Goal: Task Accomplishment & Management: Manage account settings

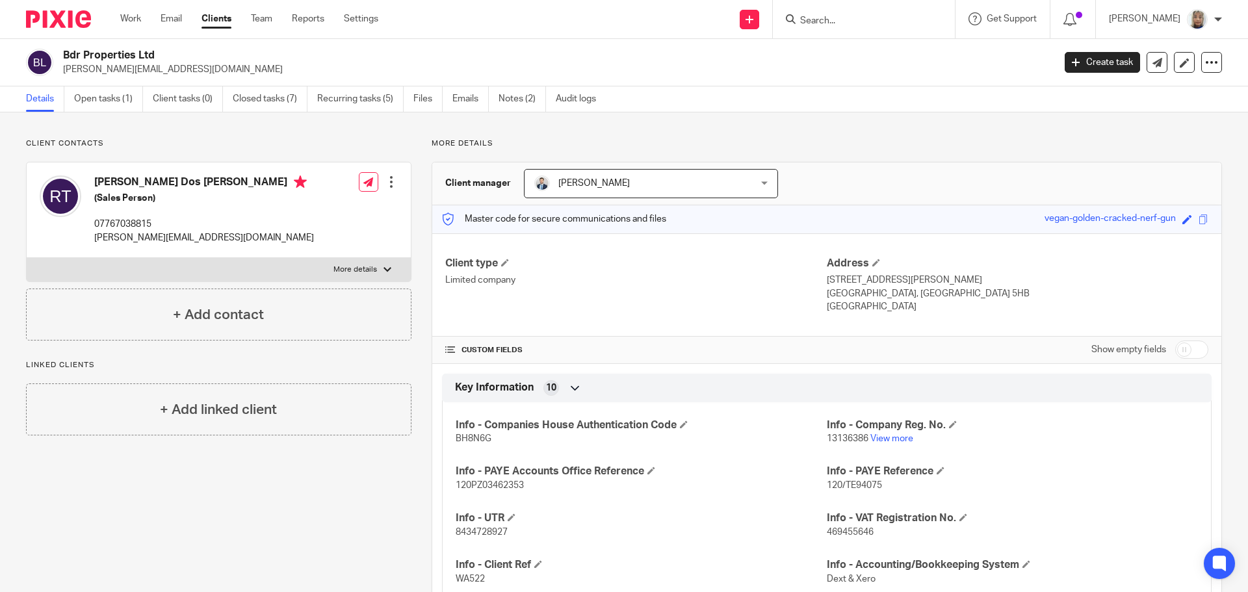
click at [835, 20] on input "Search" at bounding box center [857, 22] width 117 height 12
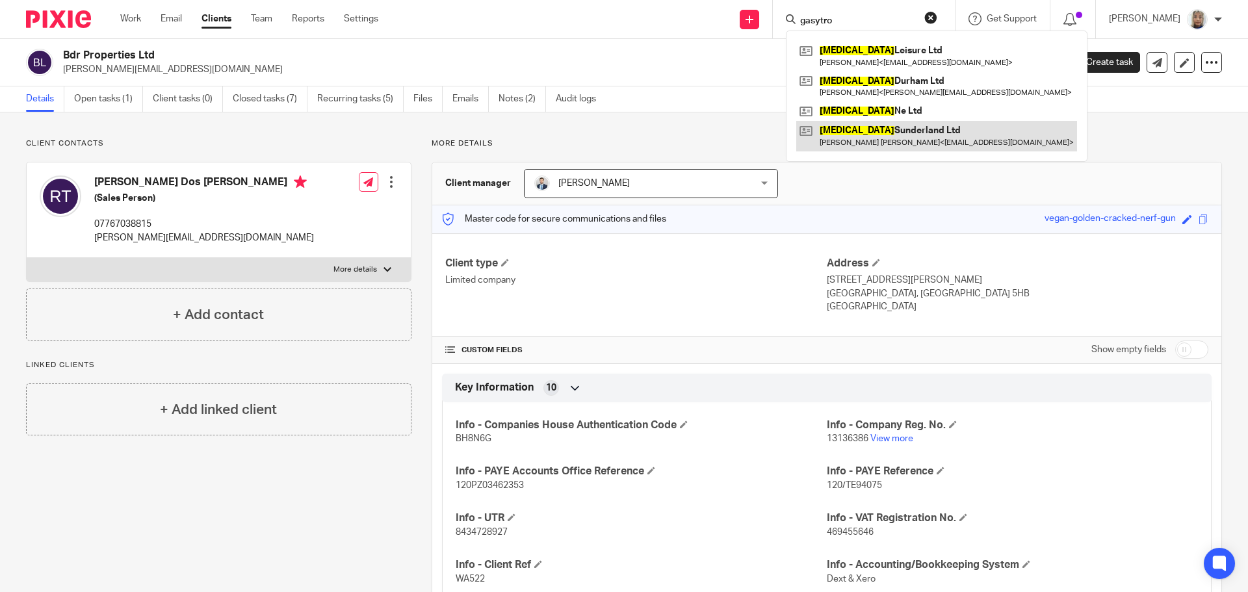
type input "gasytro"
click at [921, 135] on link at bounding box center [936, 136] width 281 height 30
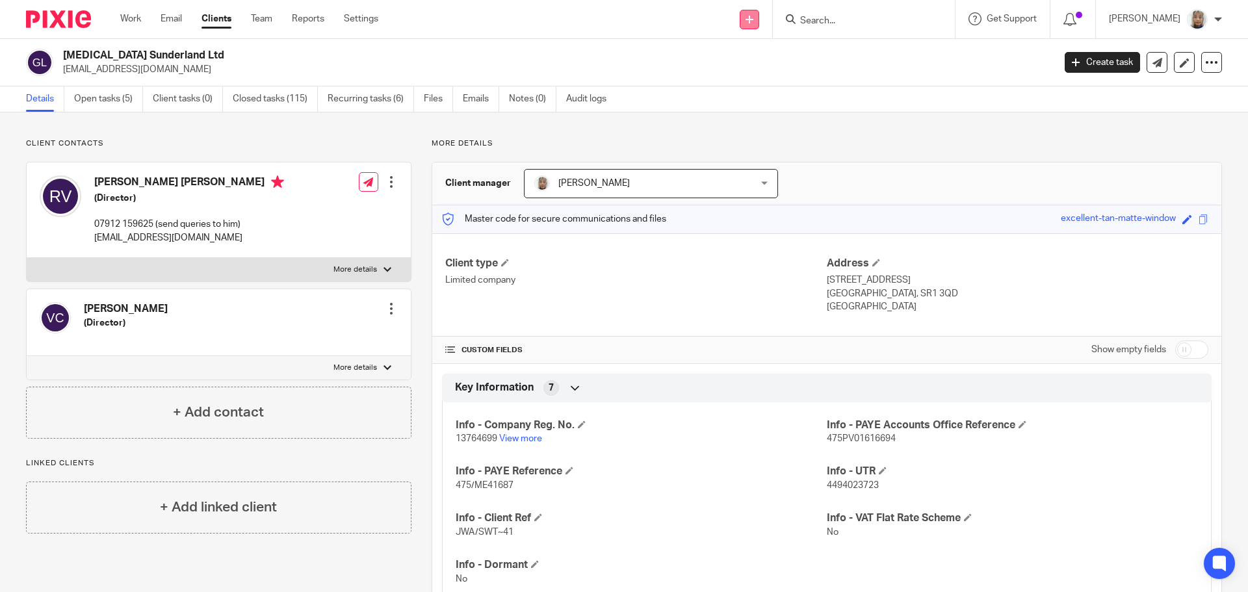
click at [753, 22] on icon at bounding box center [750, 20] width 8 height 8
click at [778, 75] on link "Create task" at bounding box center [764, 79] width 80 height 19
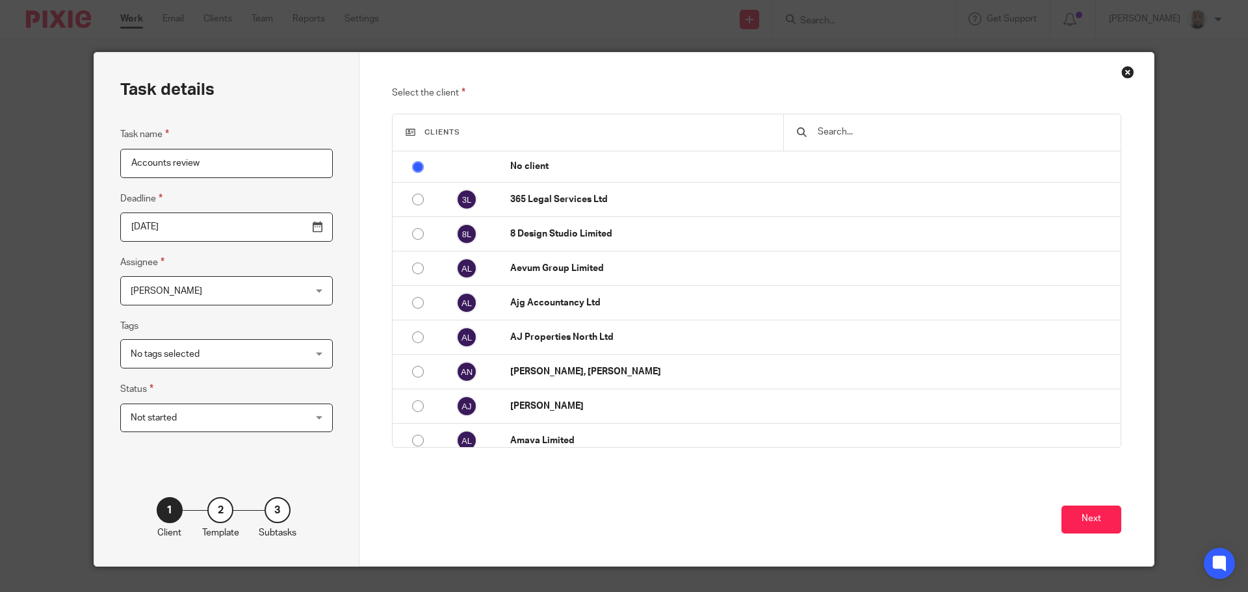
type input "Accounts review"
click at [846, 137] on input "text" at bounding box center [962, 132] width 291 height 14
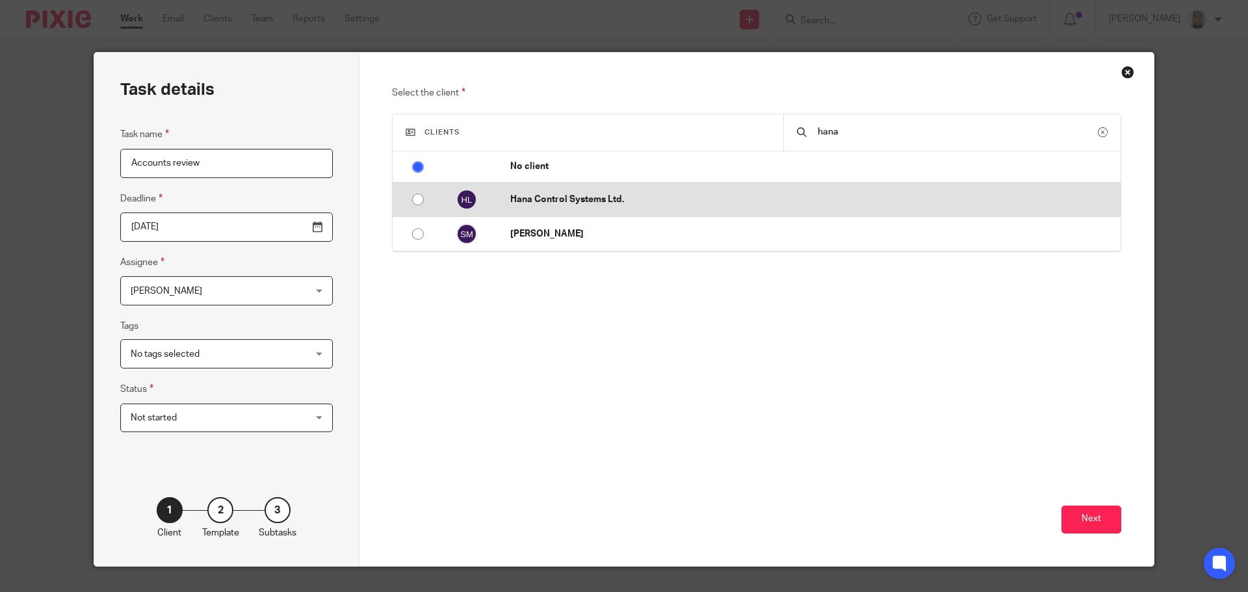
type input "hana"
click at [635, 190] on td "Hana Control Systems Ltd." at bounding box center [808, 200] width 623 height 34
radio input "false"
radio input "true"
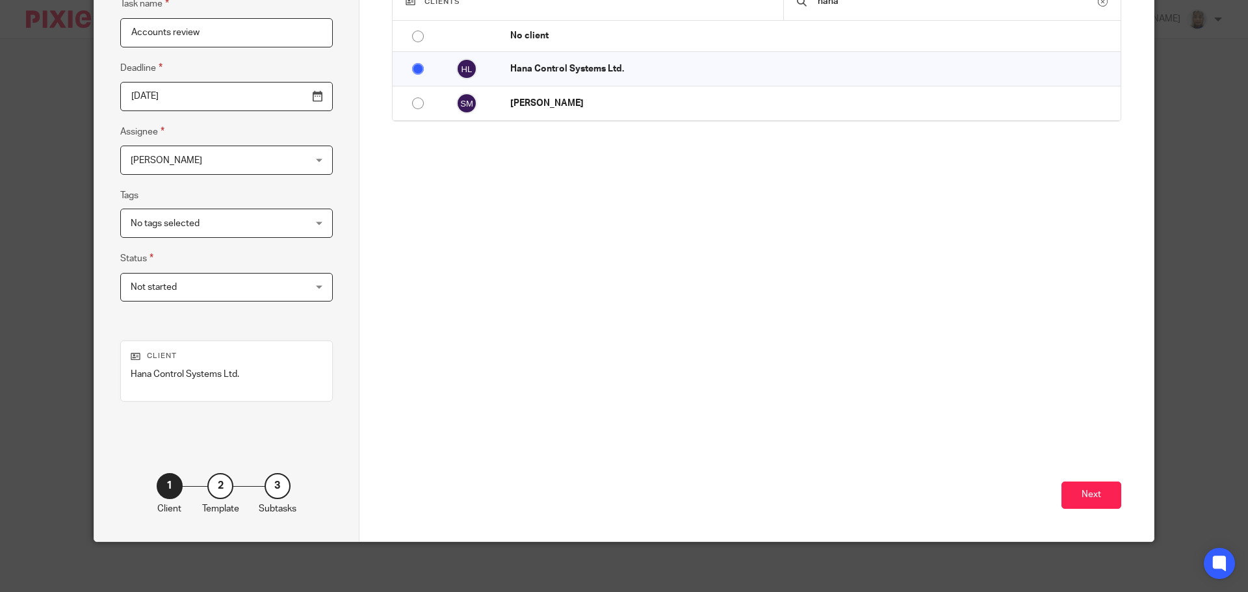
scroll to position [133, 0]
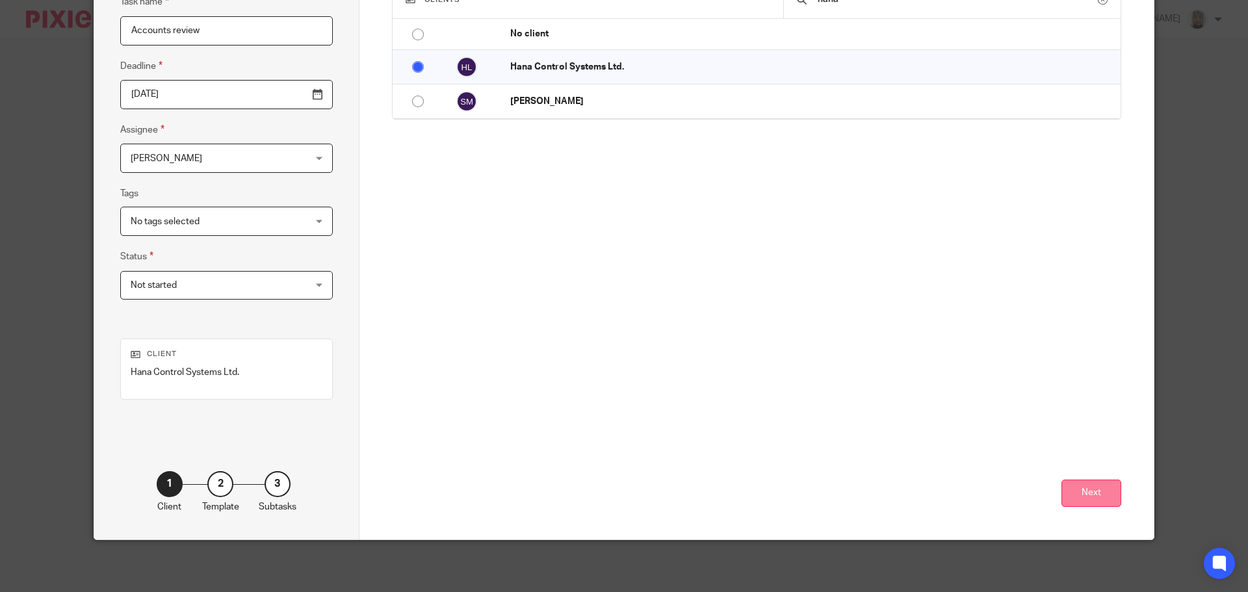
click at [1070, 488] on button "Next" at bounding box center [1092, 494] width 60 height 28
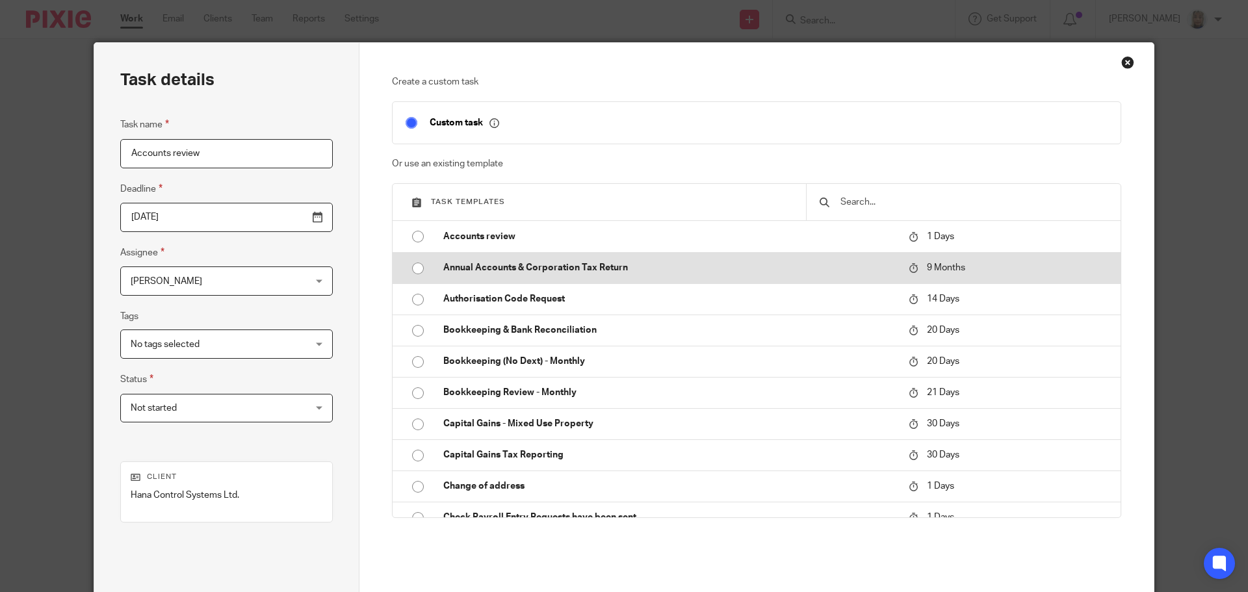
scroll to position [0, 0]
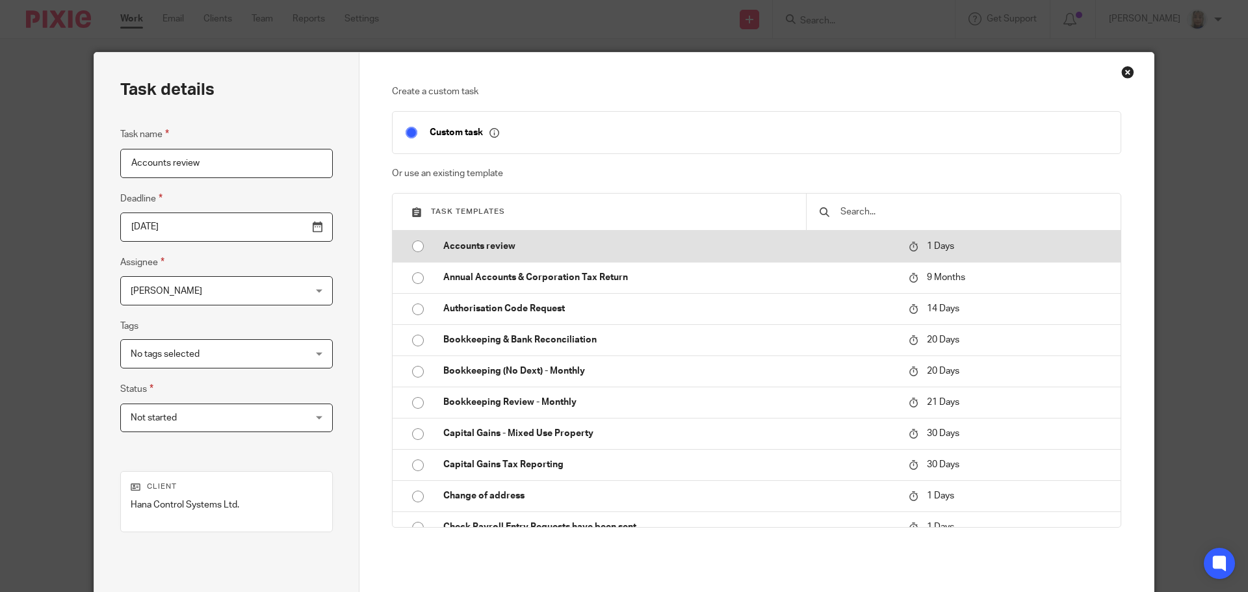
click at [568, 241] on p "Accounts review" at bounding box center [669, 246] width 452 height 13
type input "2025-08-26"
checkbox input "false"
radio input "true"
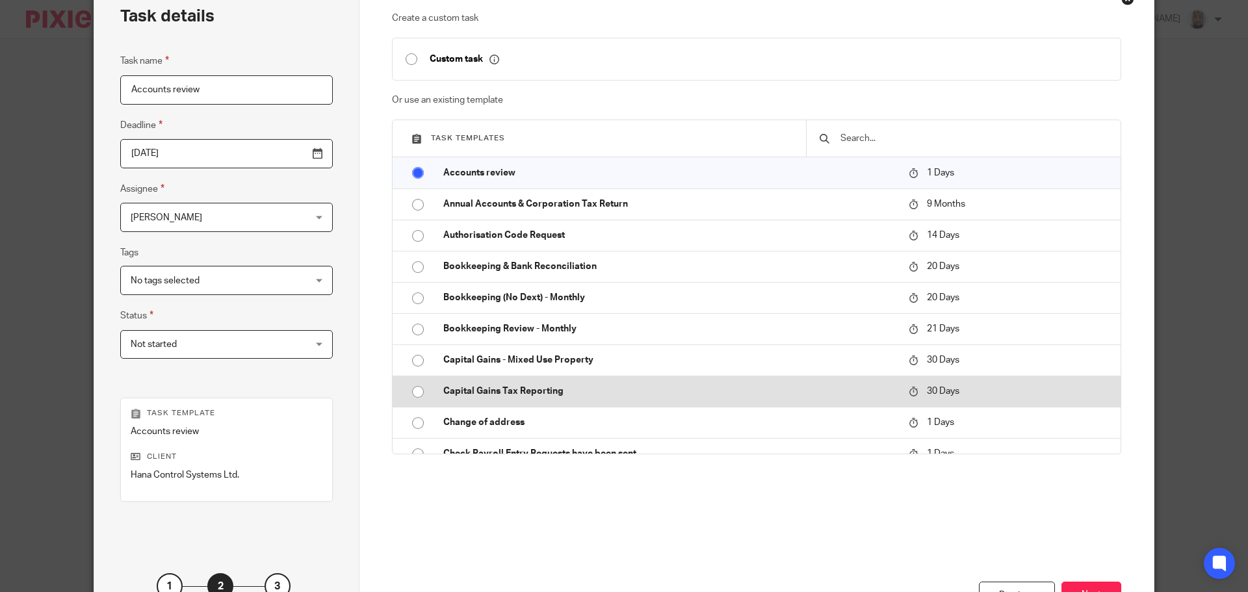
scroll to position [176, 0]
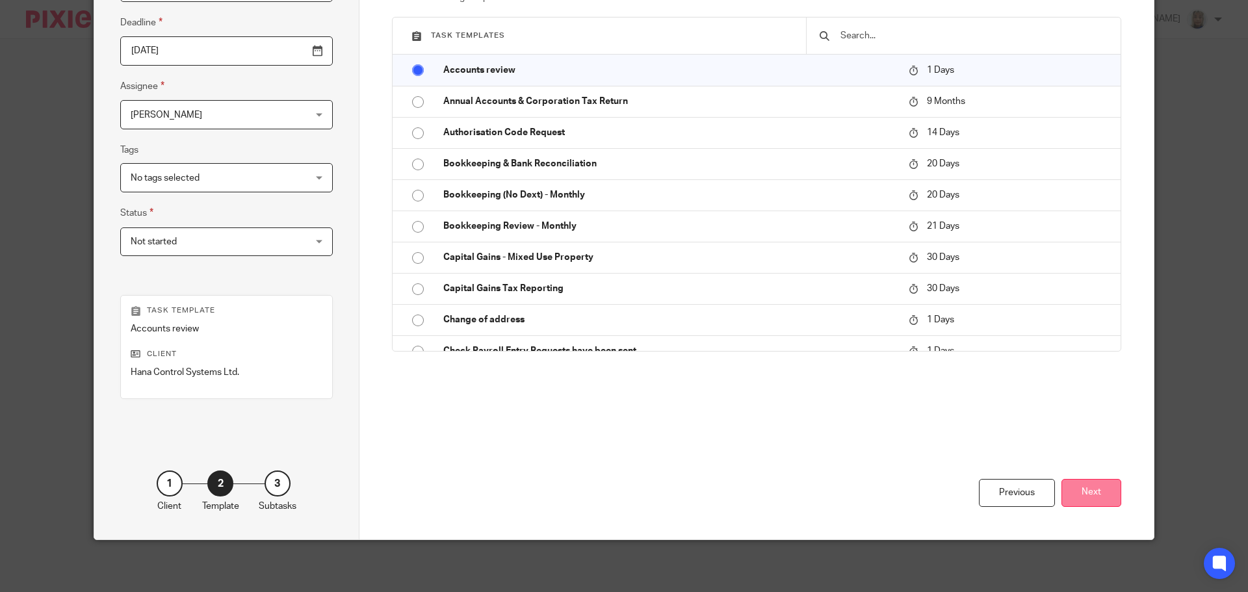
click at [1086, 495] on button "Next" at bounding box center [1092, 493] width 60 height 28
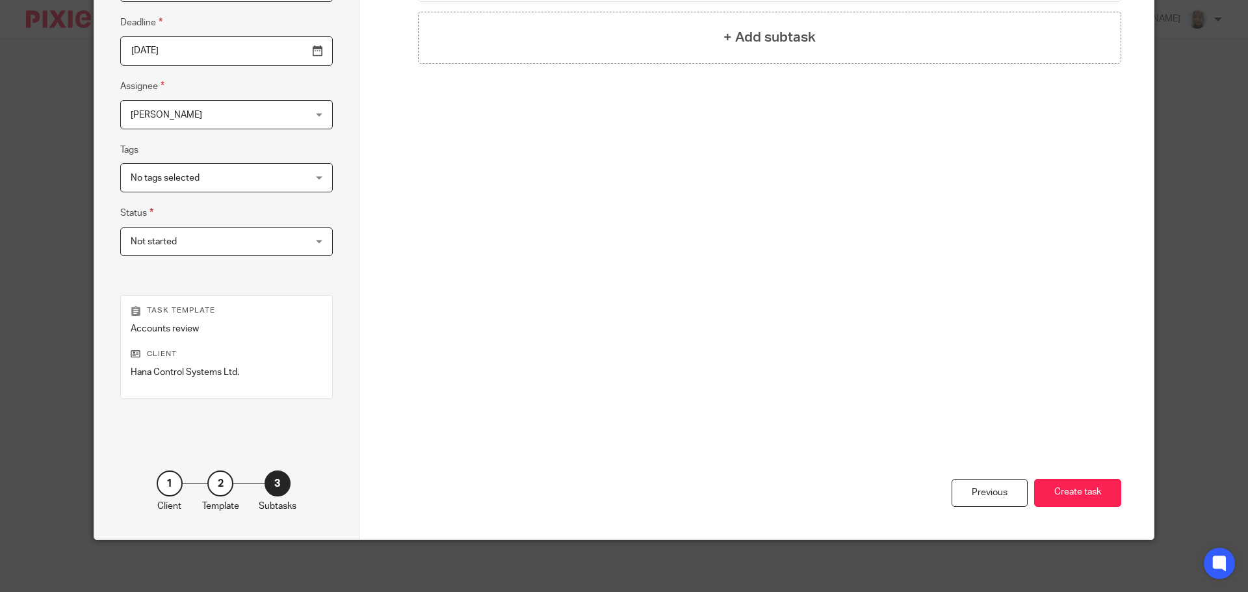
click at [1086, 494] on button "Create task" at bounding box center [1077, 493] width 87 height 28
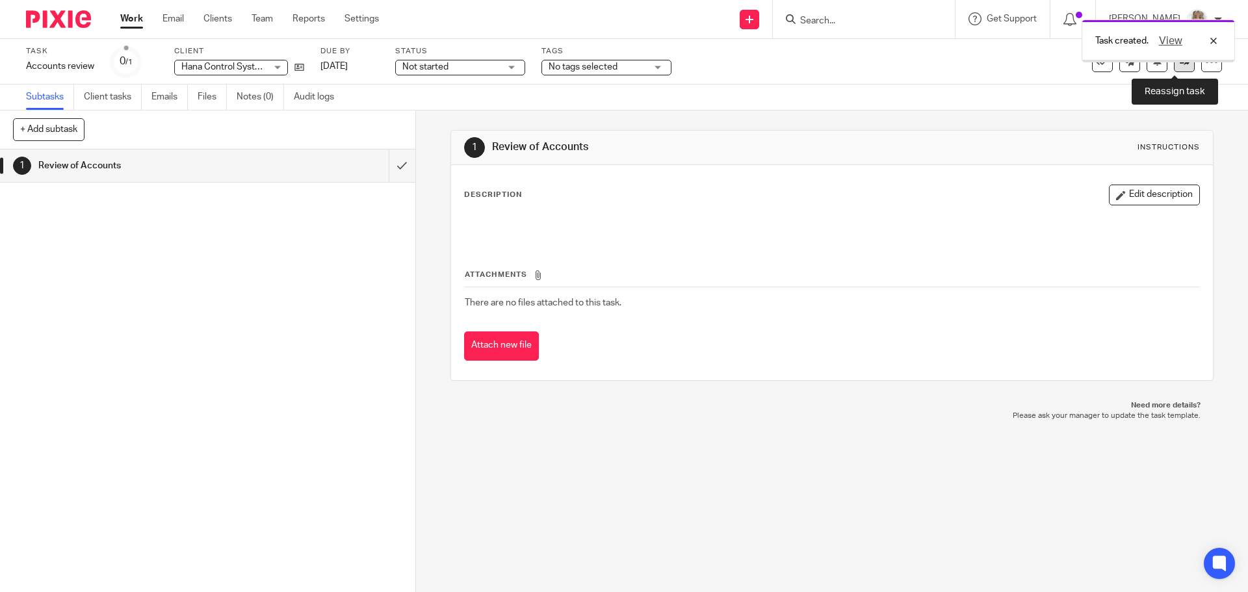
drag, startPoint x: 0, startPoint y: 0, endPoint x: 1173, endPoint y: 64, distance: 1175.2
click at [1180, 64] on icon at bounding box center [1185, 62] width 10 height 10
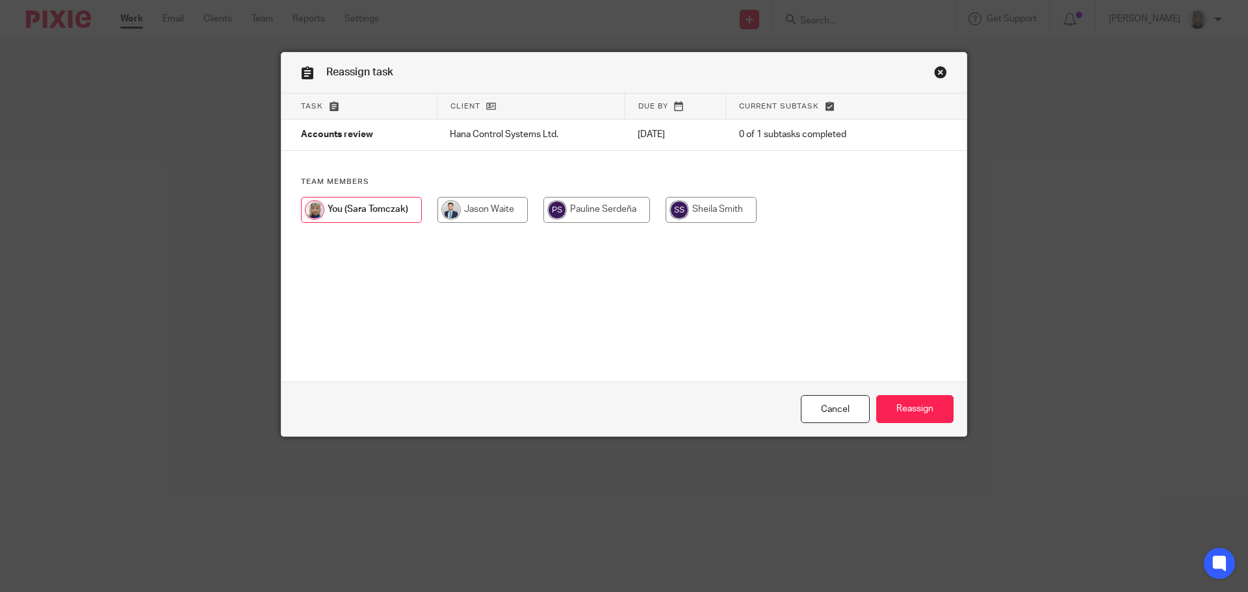
click at [491, 220] on input "radio" at bounding box center [483, 210] width 90 height 26
radio input "true"
click at [908, 408] on input "Reassign" at bounding box center [914, 409] width 77 height 28
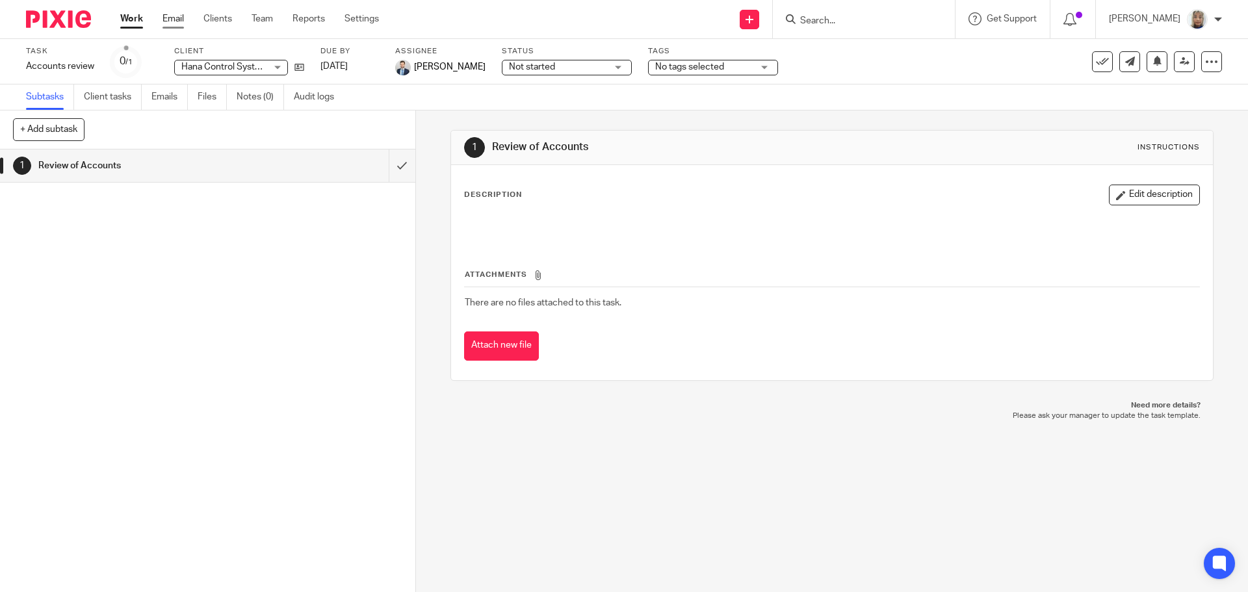
click at [179, 21] on link "Email" at bounding box center [173, 18] width 21 height 13
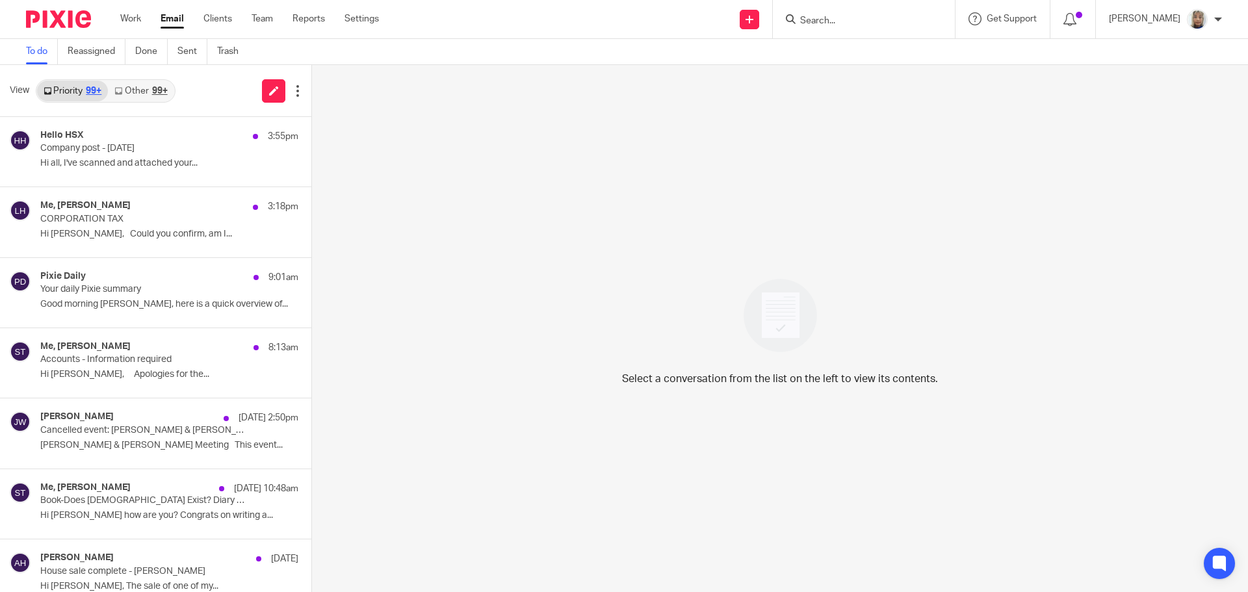
click at [155, 96] on link "Other 99+" at bounding box center [141, 91] width 66 height 21
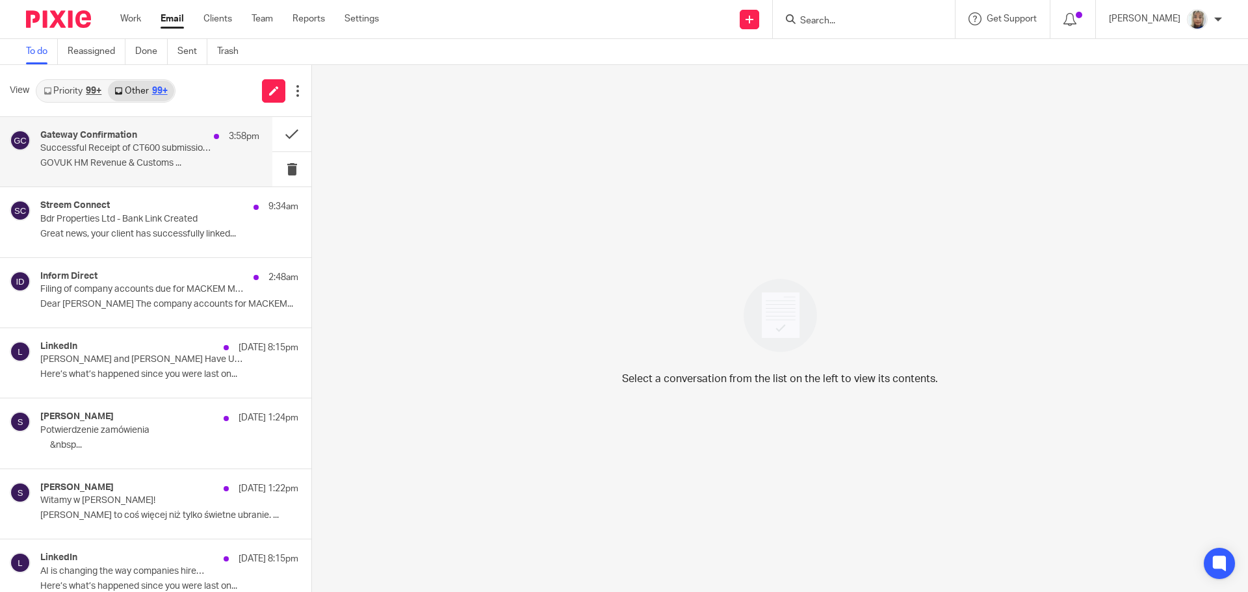
click at [138, 149] on p "Successful Receipt of CT600 submission online for Reference xxxxx27059" at bounding box center [128, 148] width 176 height 11
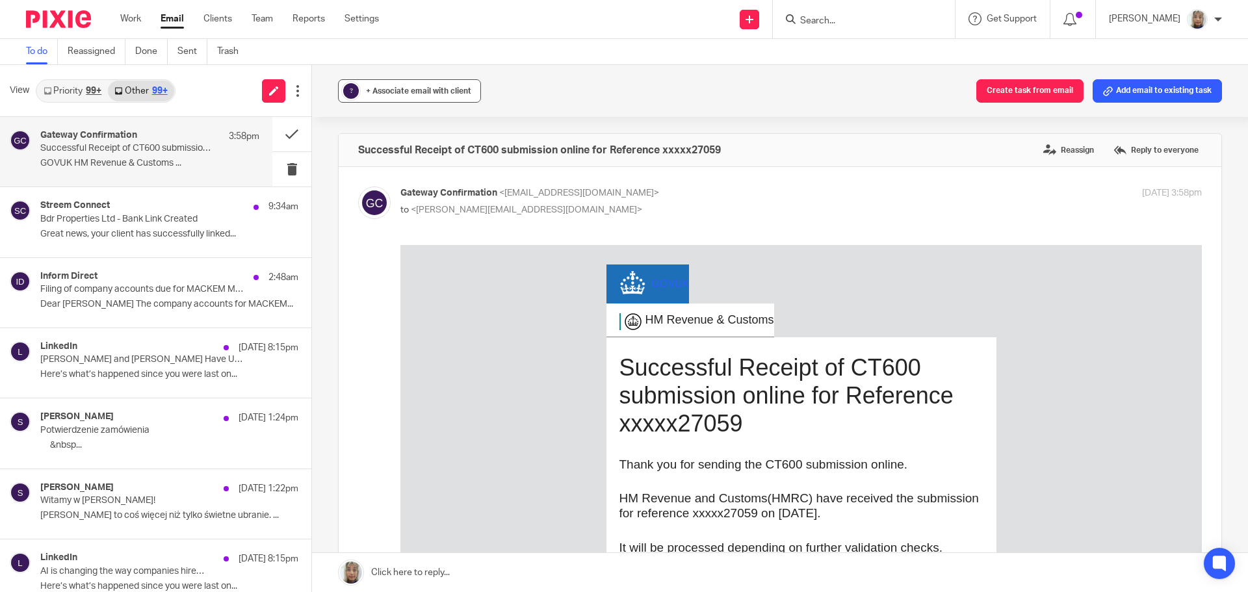
click at [436, 96] on div "+ Associate email with client" at bounding box center [418, 91] width 105 height 13
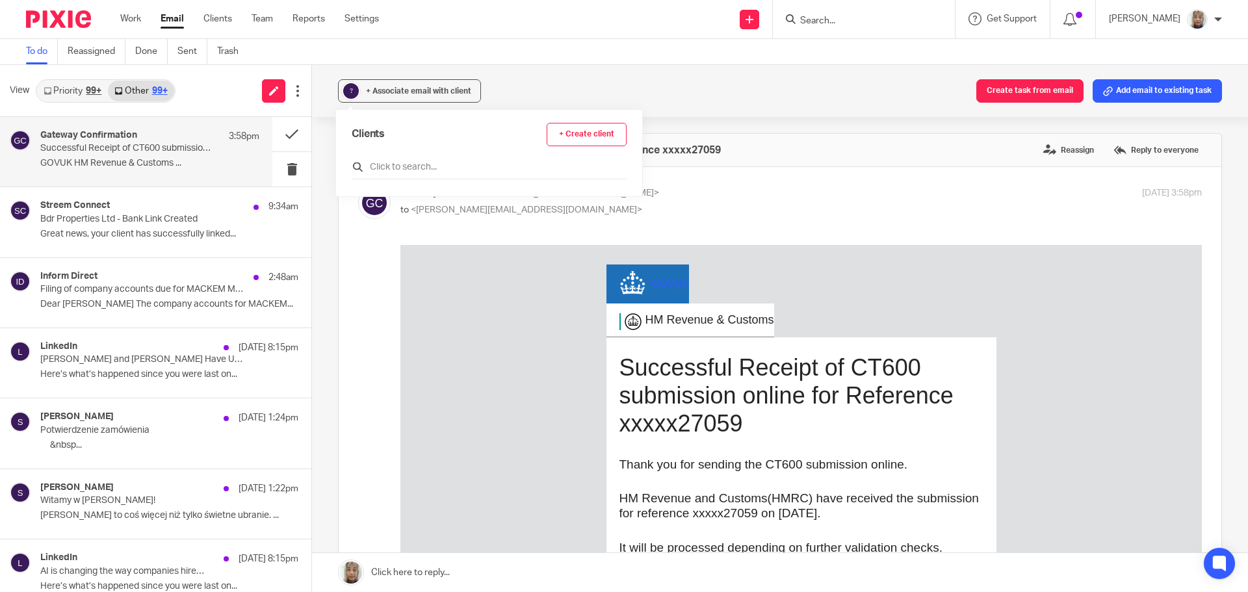
click at [406, 168] on input "text" at bounding box center [489, 167] width 275 height 13
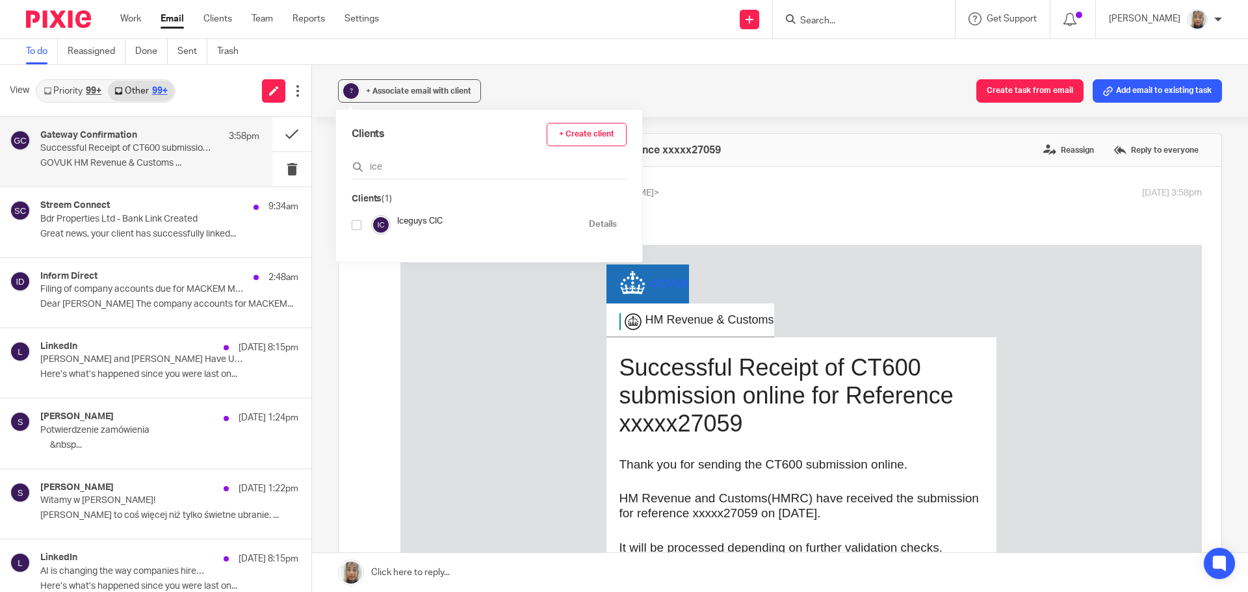
type input "ice"
click at [354, 229] on input "checkbox" at bounding box center [357, 225] width 10 height 10
checkbox input "true"
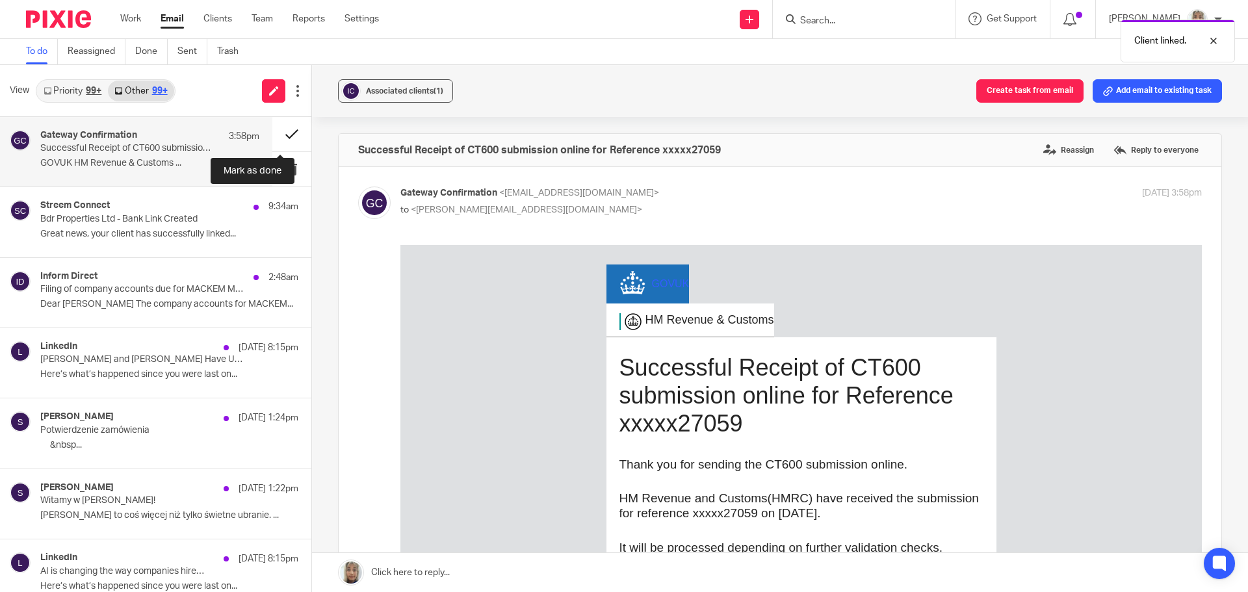
click at [280, 137] on button at bounding box center [291, 134] width 39 height 34
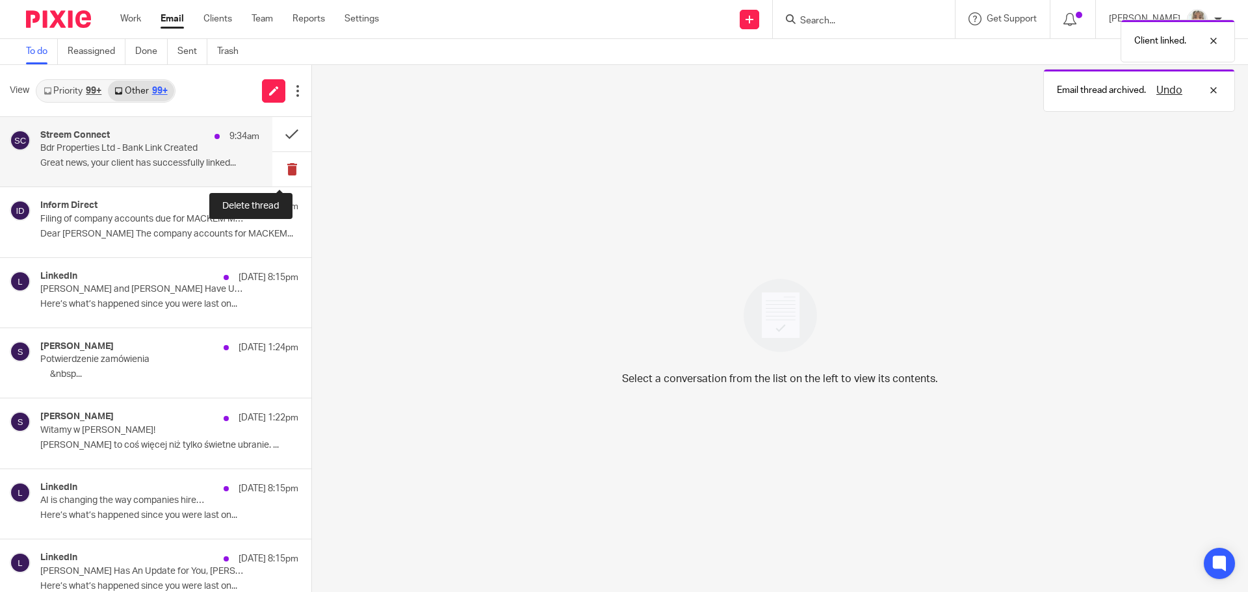
click at [280, 164] on button at bounding box center [291, 169] width 39 height 34
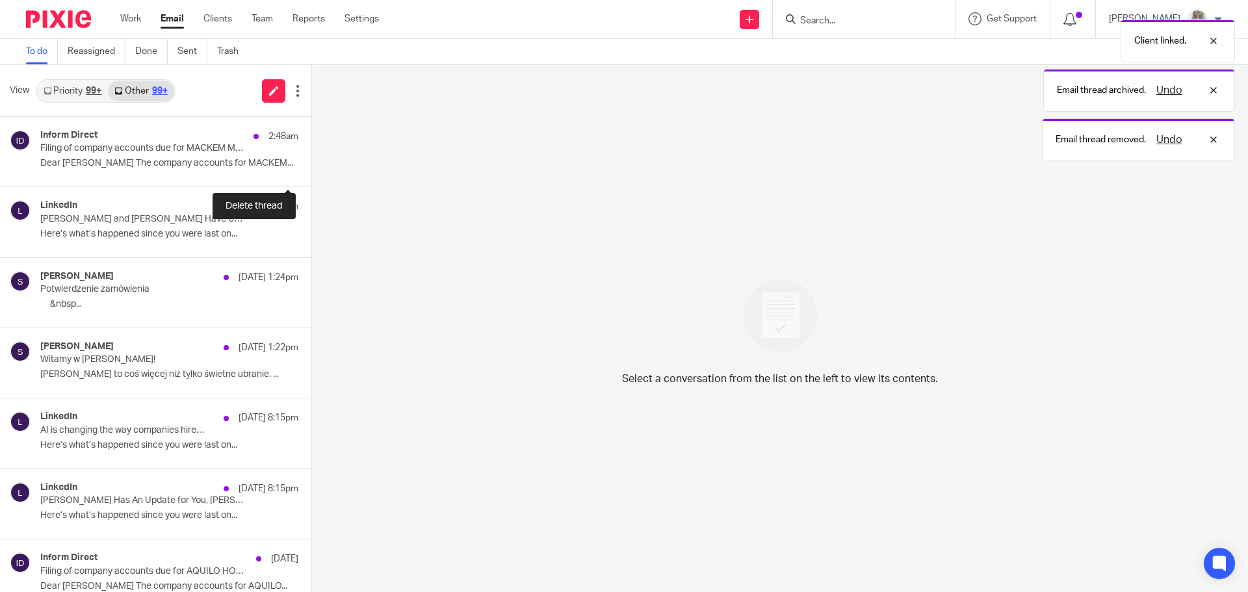
click at [311, 164] on button at bounding box center [316, 169] width 10 height 34
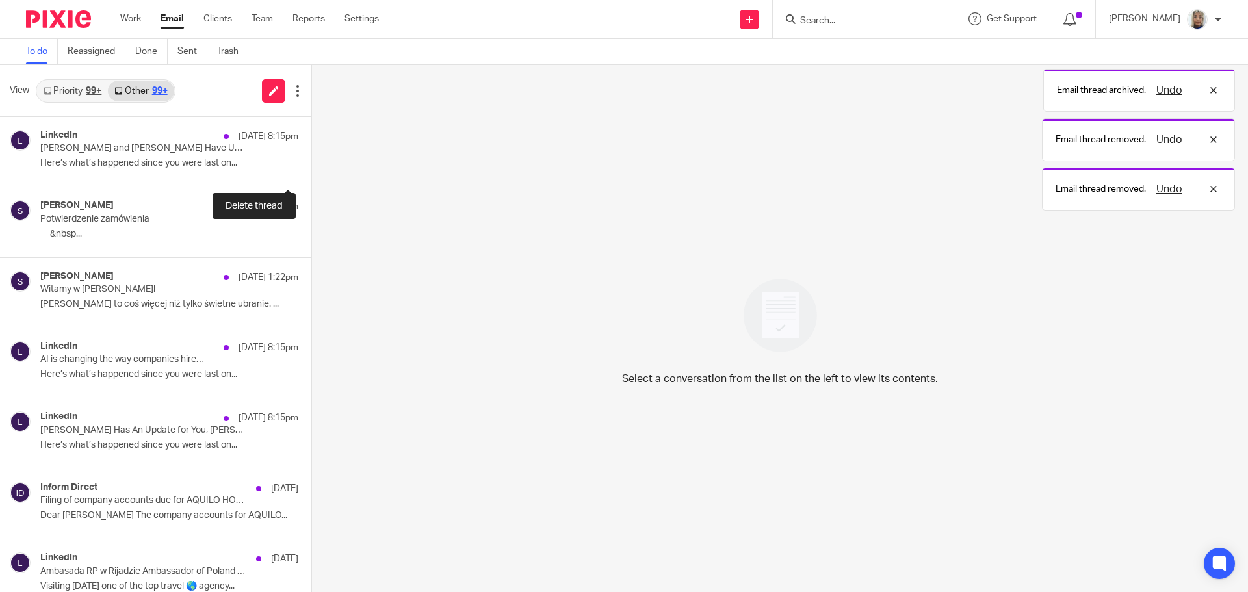
click at [311, 164] on button at bounding box center [316, 169] width 10 height 34
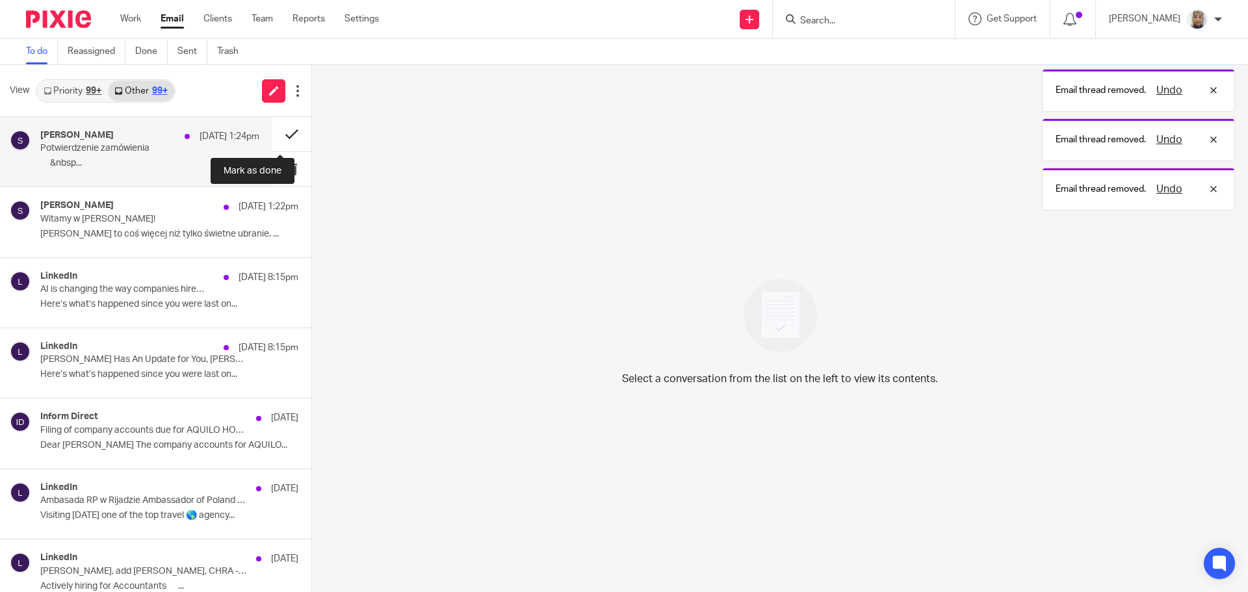
click at [280, 137] on button at bounding box center [291, 134] width 39 height 34
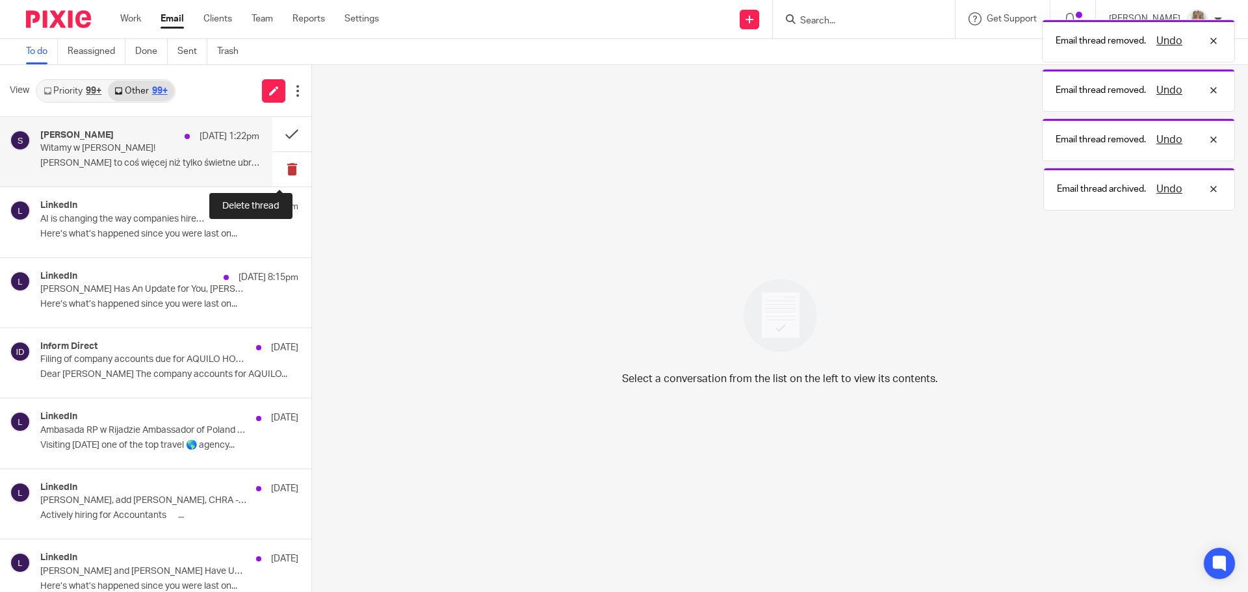
click at [278, 163] on button at bounding box center [291, 169] width 39 height 34
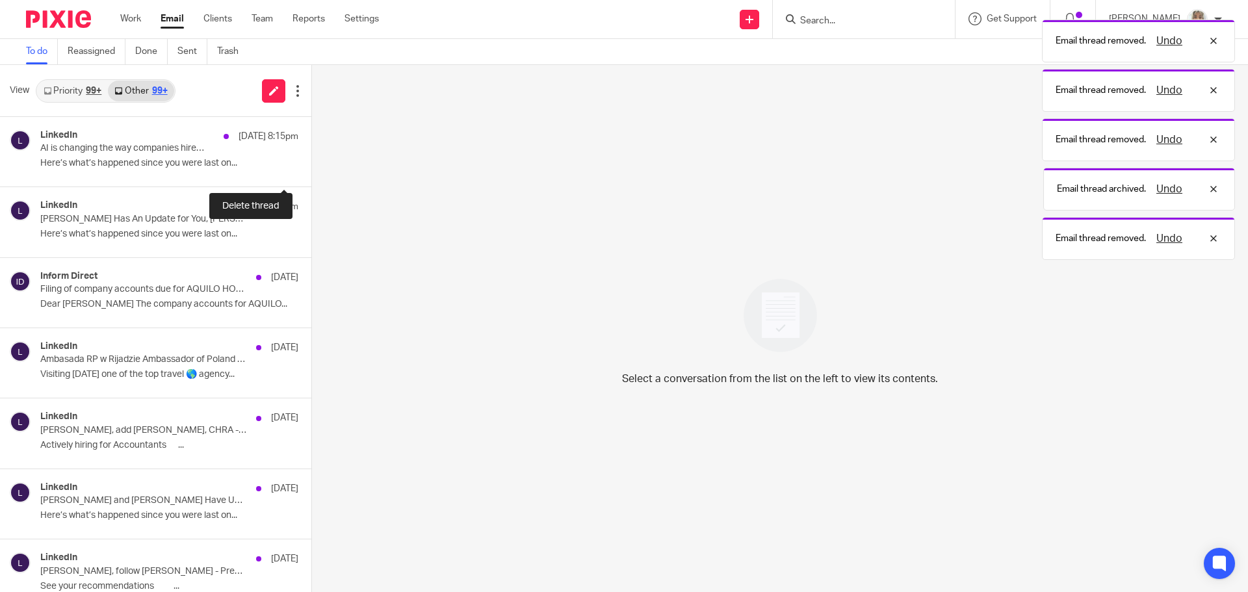
click at [311, 163] on button at bounding box center [316, 169] width 10 height 34
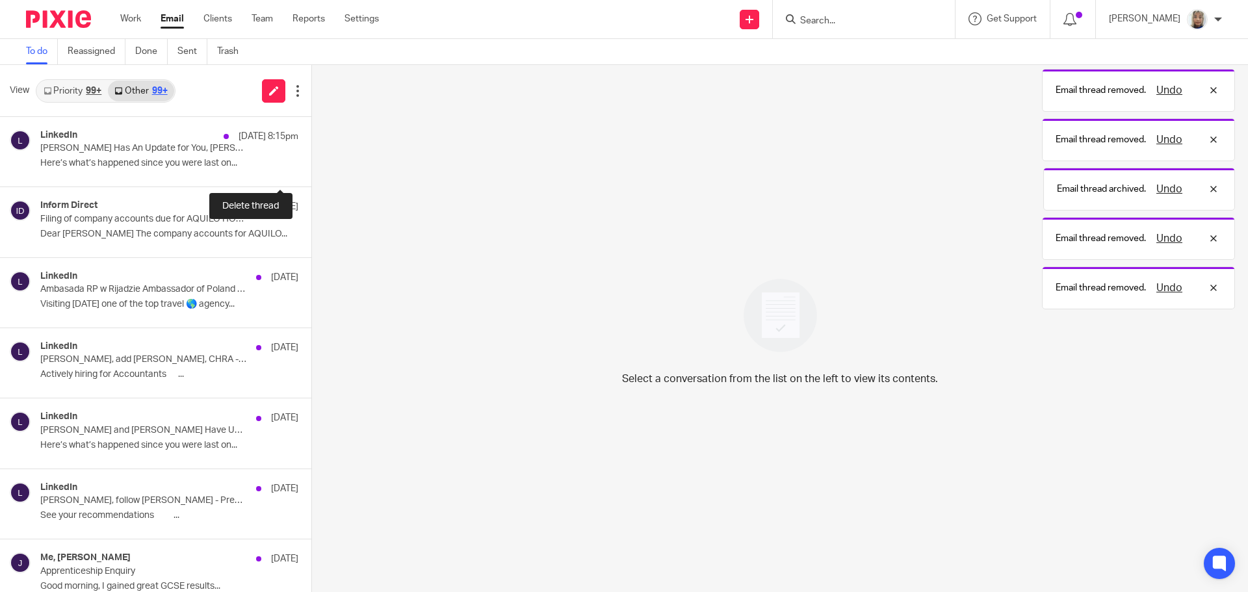
click at [311, 163] on button at bounding box center [316, 169] width 10 height 34
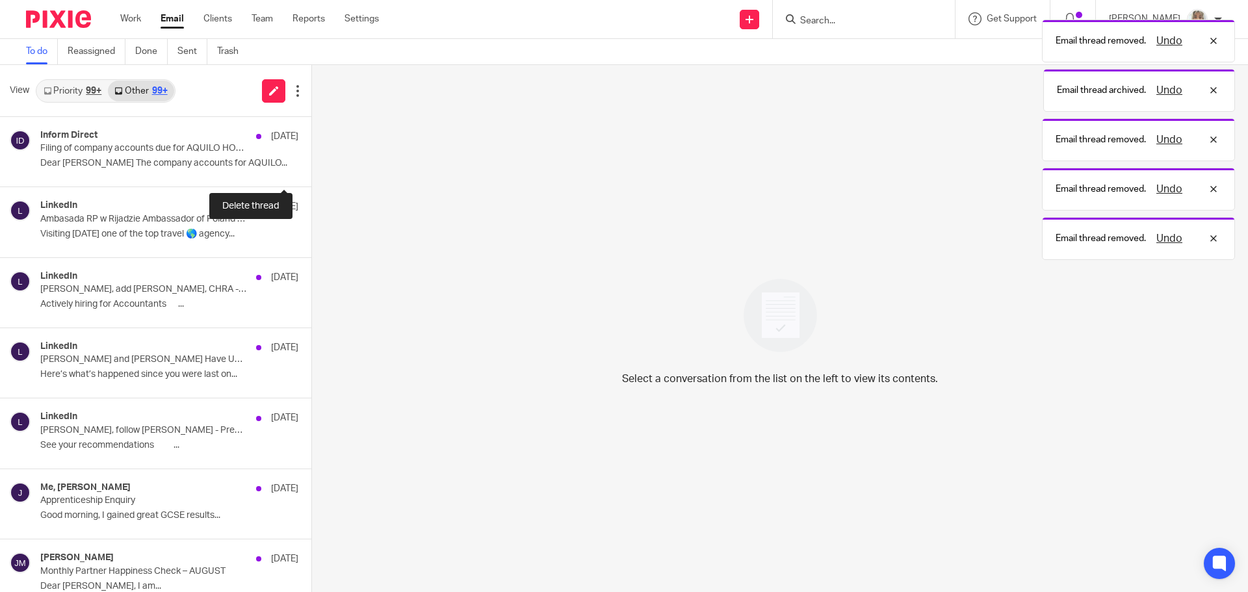
click at [311, 163] on button at bounding box center [316, 169] width 10 height 34
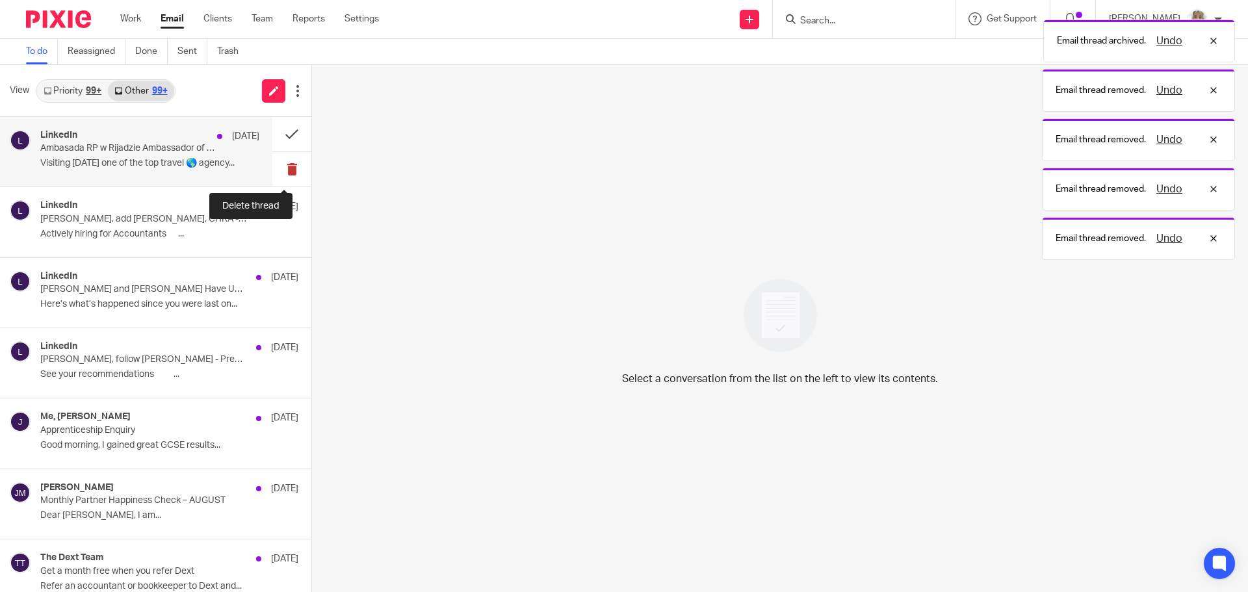
click at [277, 163] on button at bounding box center [291, 169] width 39 height 34
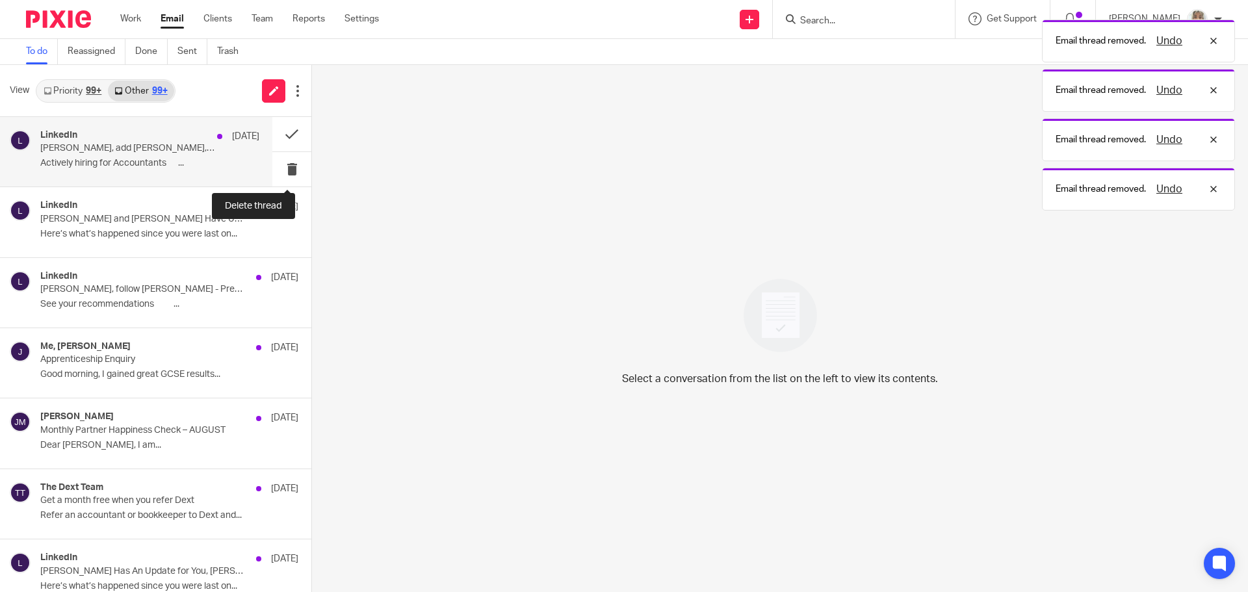
click at [280, 164] on button at bounding box center [291, 169] width 39 height 34
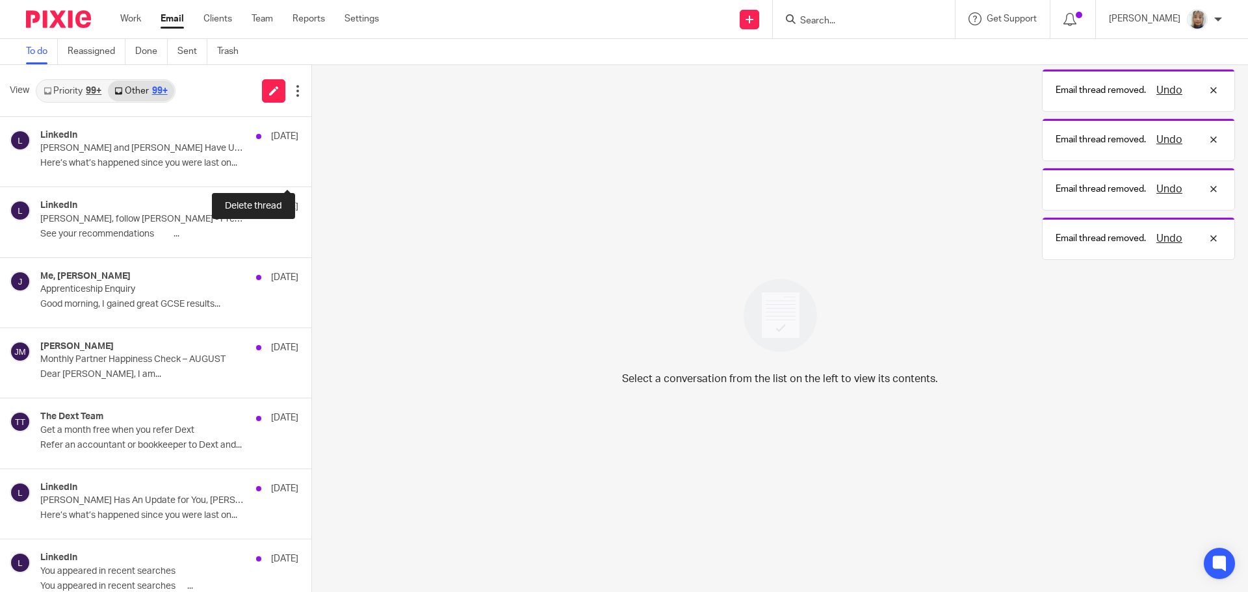
click at [311, 165] on button at bounding box center [316, 169] width 10 height 34
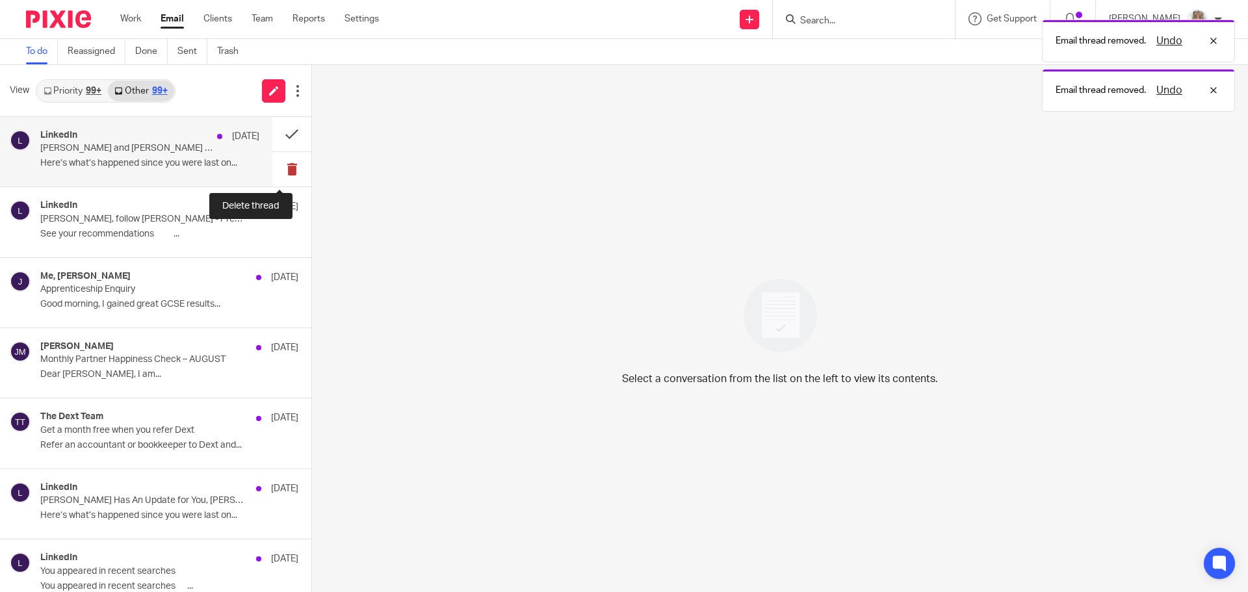
click at [278, 171] on button at bounding box center [291, 169] width 39 height 34
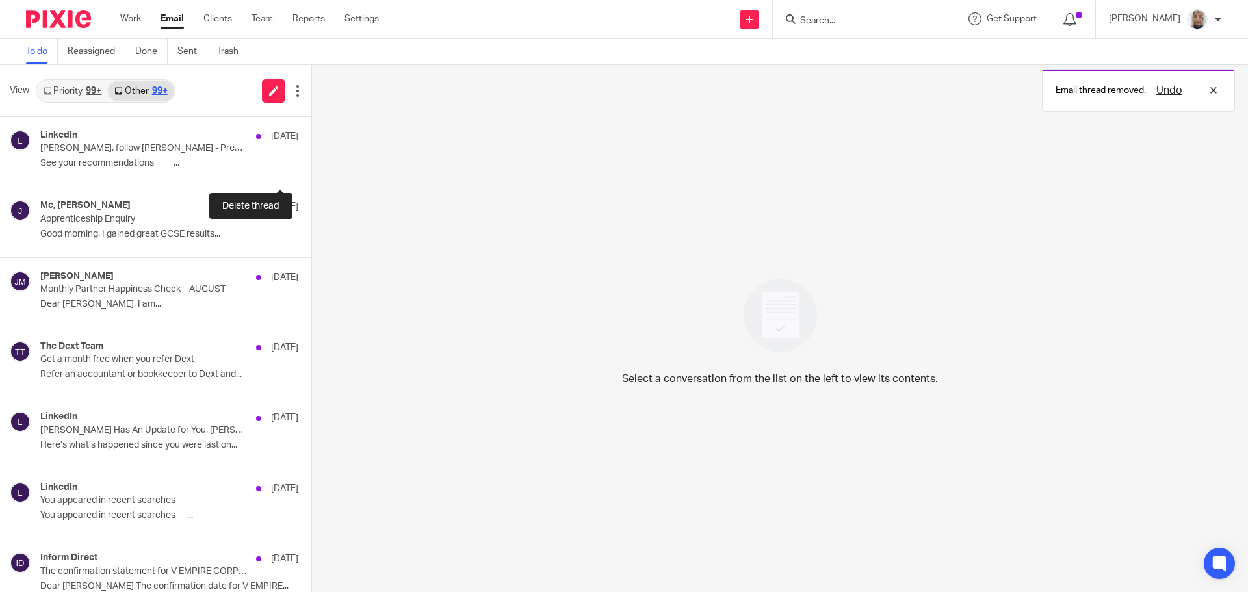
click at [311, 171] on button at bounding box center [316, 169] width 10 height 34
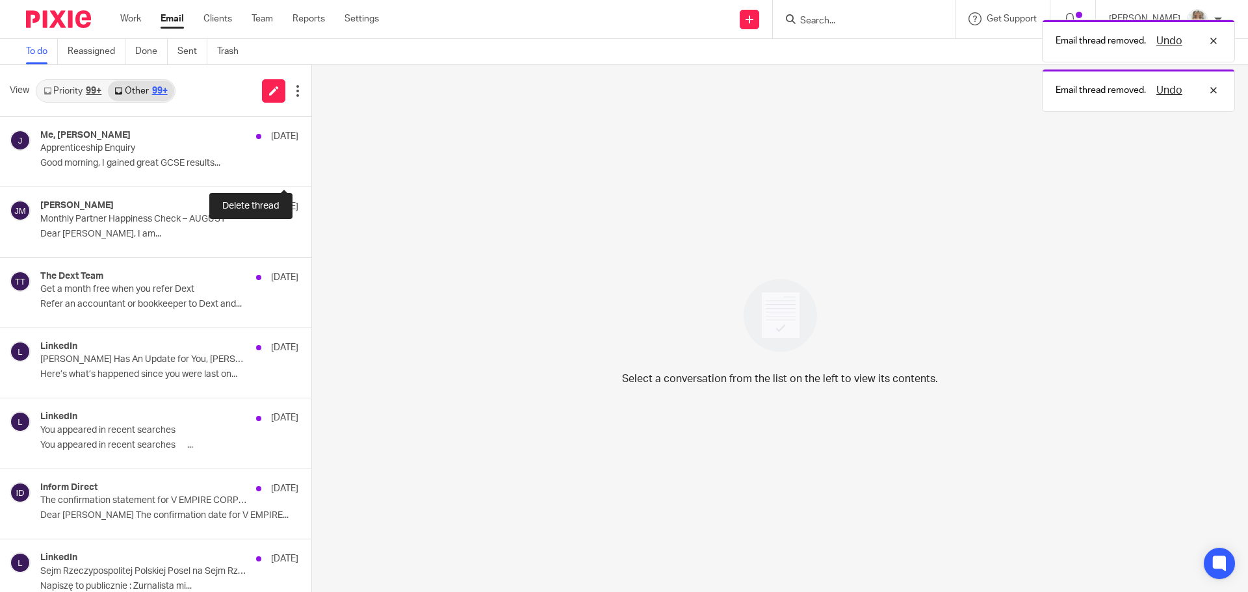
click at [311, 171] on button at bounding box center [316, 169] width 10 height 34
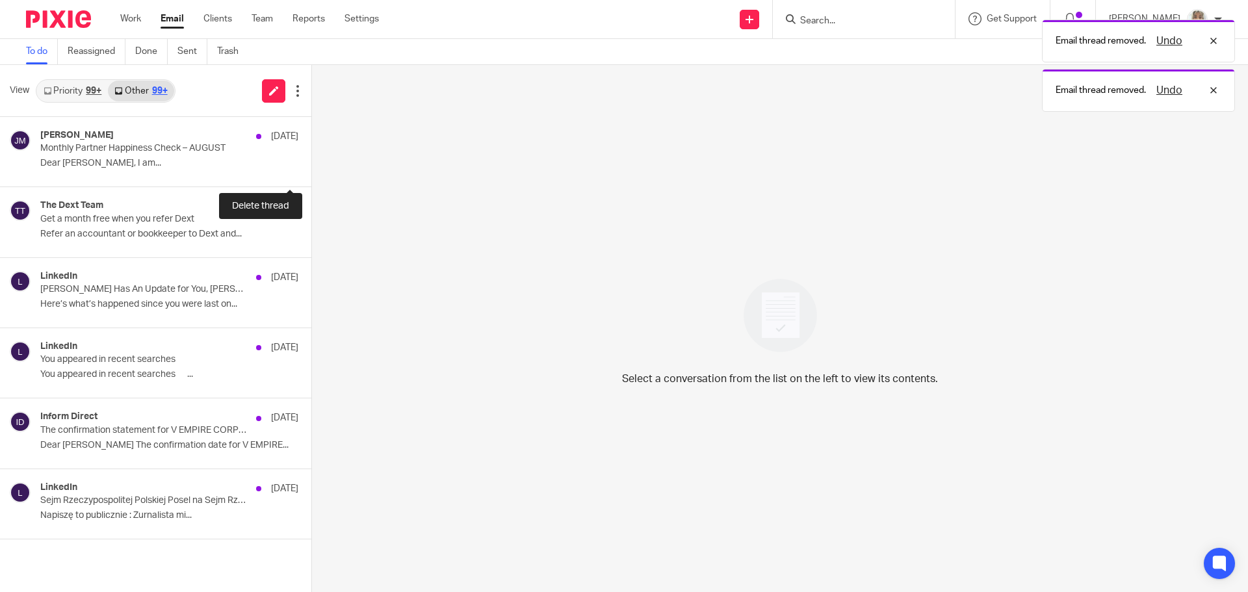
click at [311, 171] on button at bounding box center [316, 169] width 10 height 34
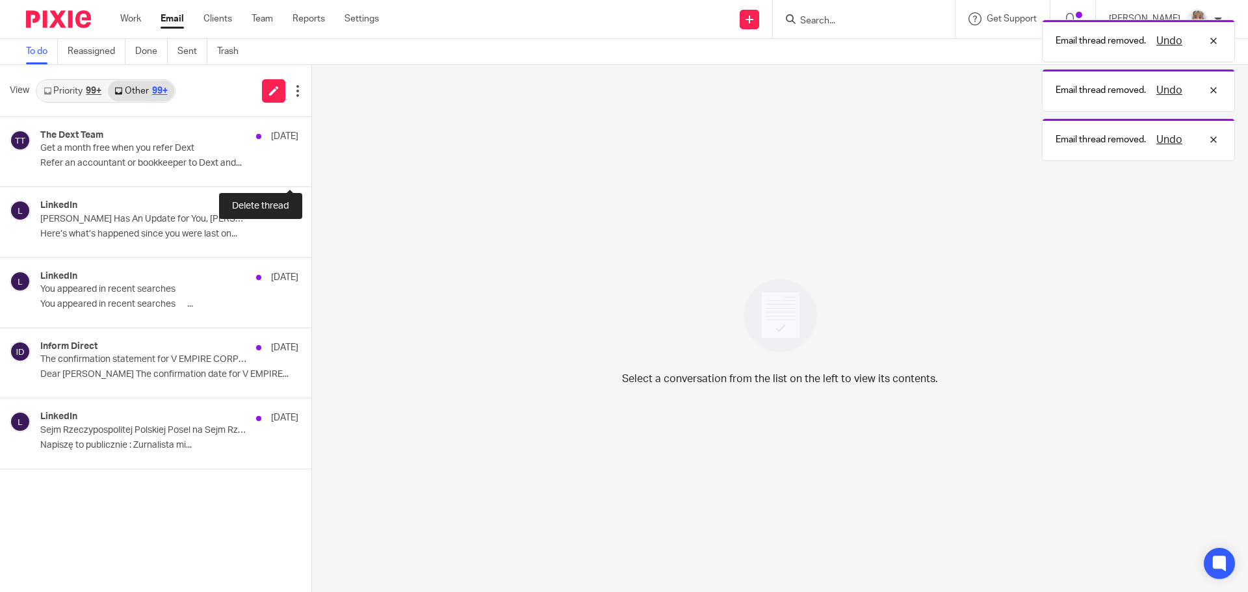
click at [311, 171] on button at bounding box center [316, 169] width 10 height 34
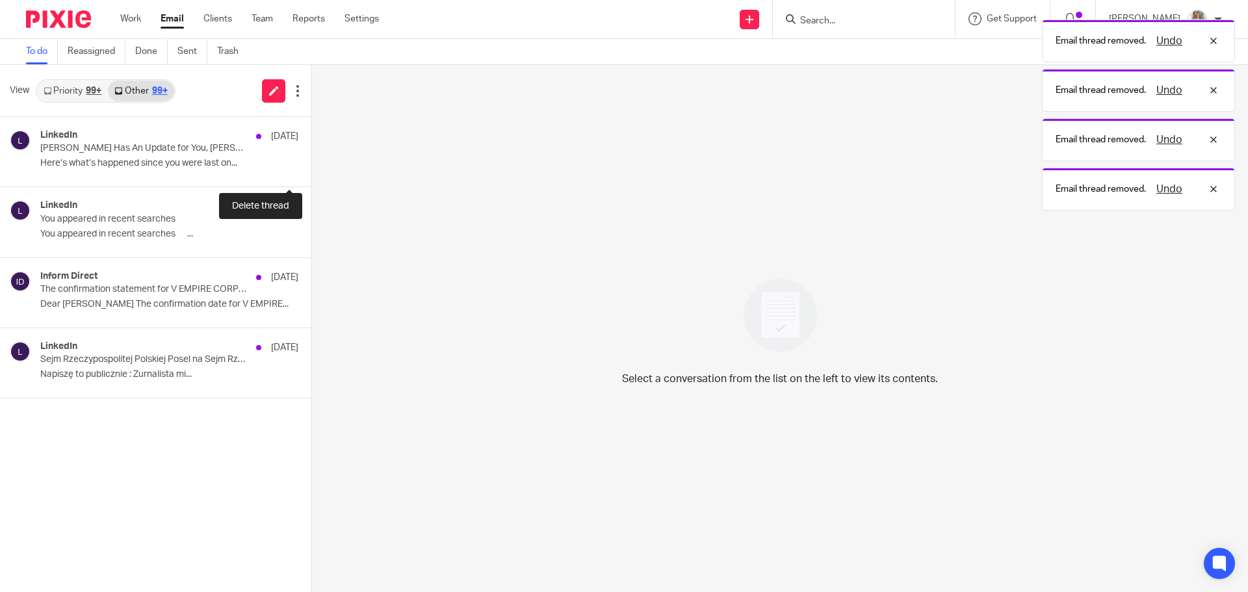
click at [311, 171] on button at bounding box center [316, 169] width 10 height 34
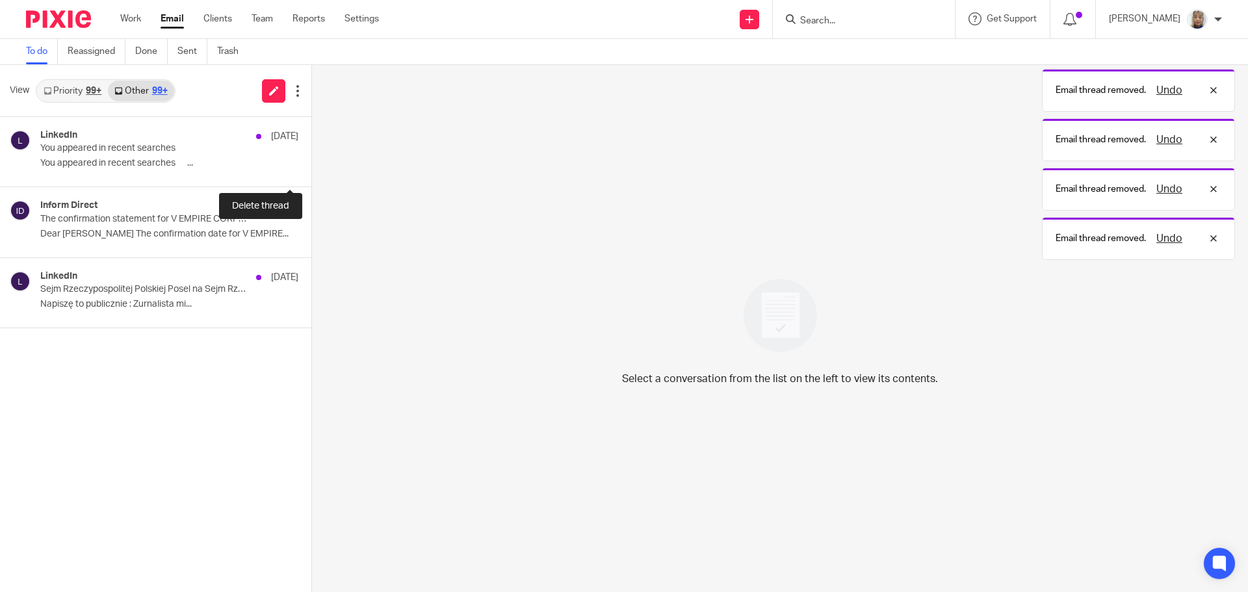
click at [311, 171] on button at bounding box center [316, 169] width 10 height 34
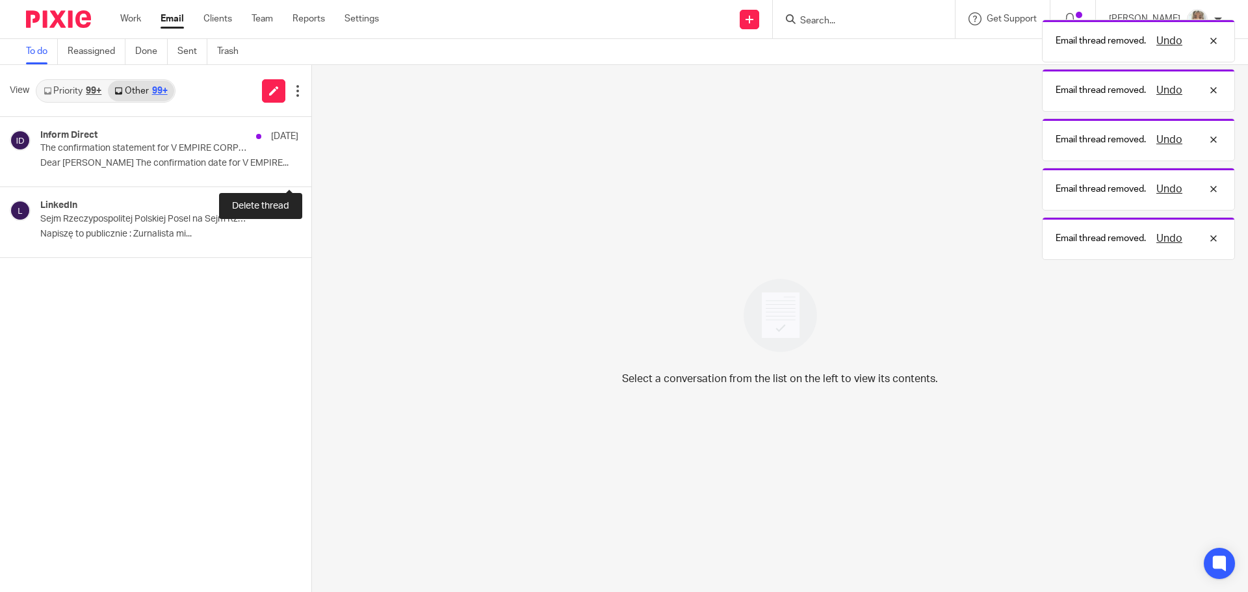
click at [311, 171] on button at bounding box center [316, 169] width 10 height 34
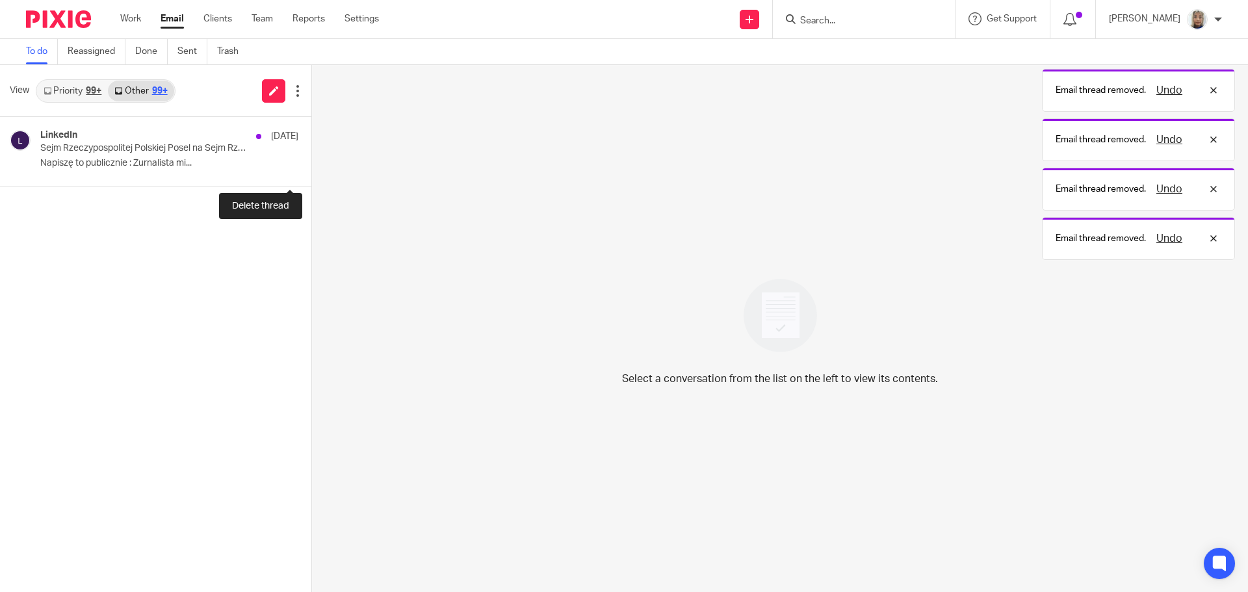
click at [311, 171] on button at bounding box center [316, 169] width 10 height 34
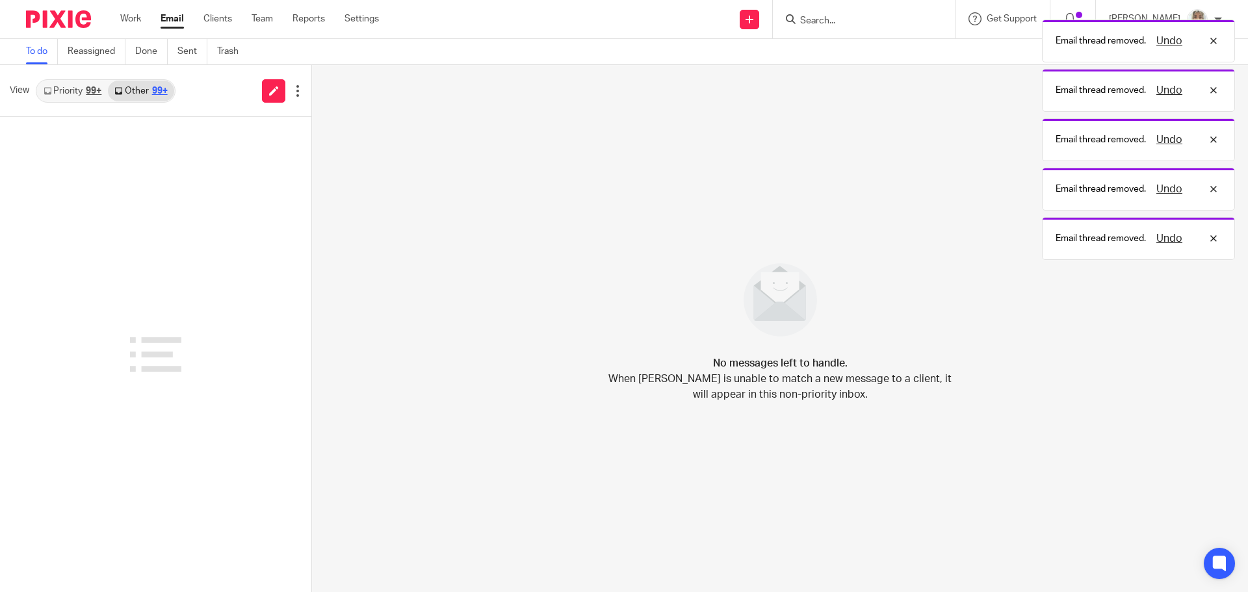
click at [81, 100] on link "Priority 99+" at bounding box center [72, 91] width 71 height 21
